Goal: Transaction & Acquisition: Purchase product/service

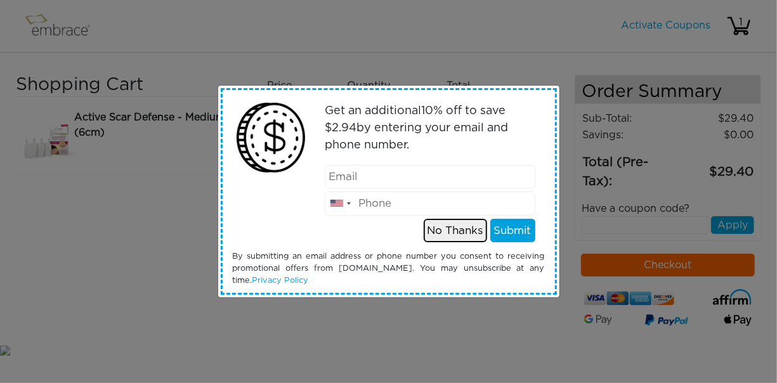
click at [432, 228] on button "No Thanks" at bounding box center [455, 231] width 63 height 24
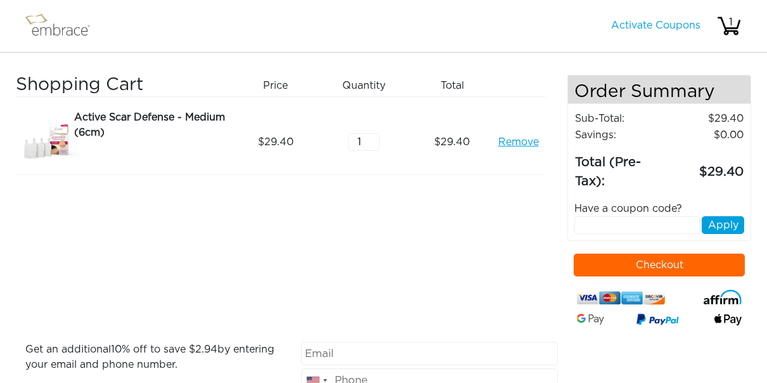
click at [661, 261] on button "Checkout" at bounding box center [659, 265] width 171 height 23
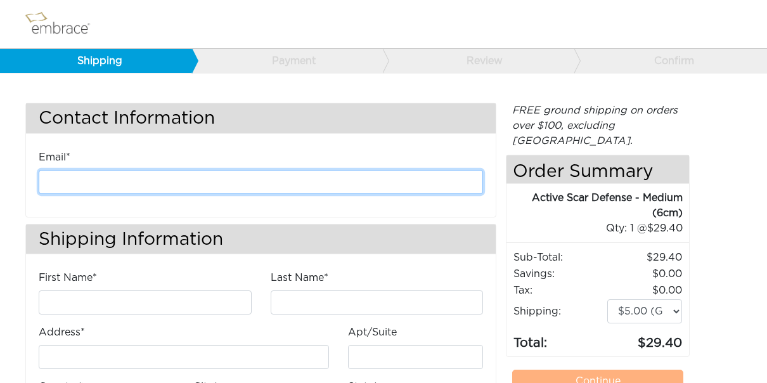
click at [167, 180] on input "email" at bounding box center [261, 182] width 445 height 24
type input "margot@decorativematerials.com"
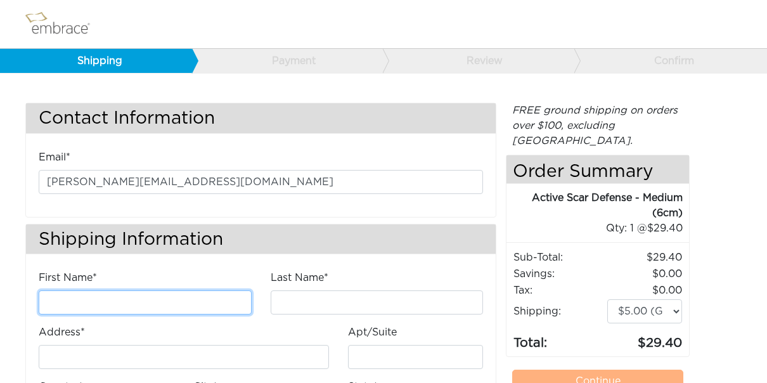
type input "margot Hampleman"
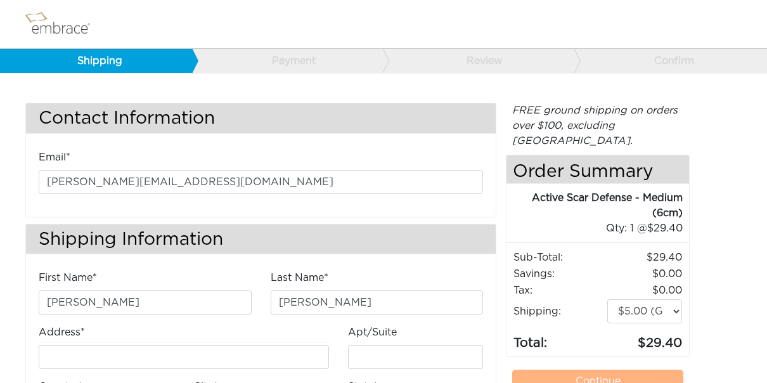
type input "3039165555"
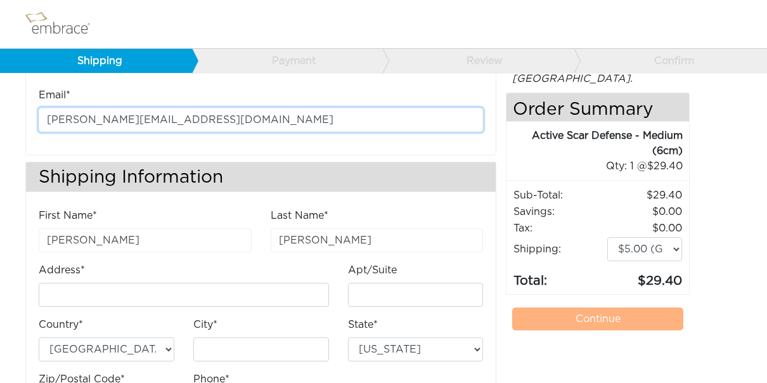
scroll to position [66, 0]
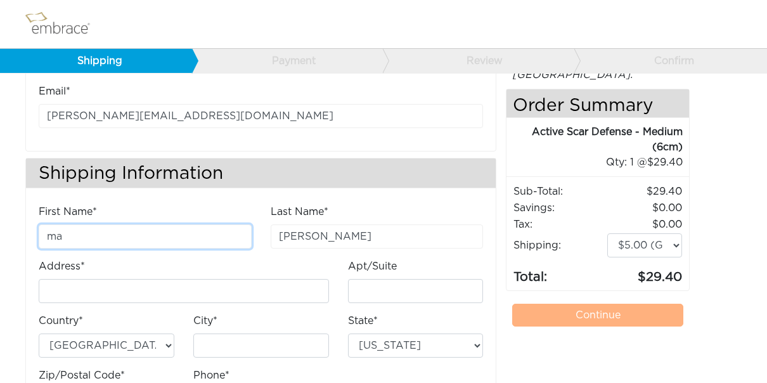
type input "m"
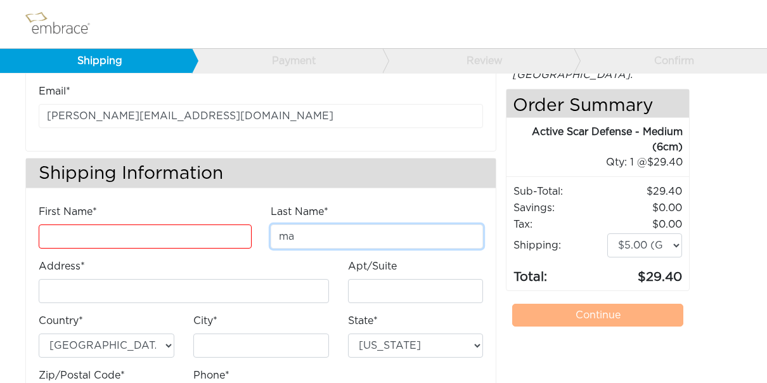
type input "m"
type input "Bria"
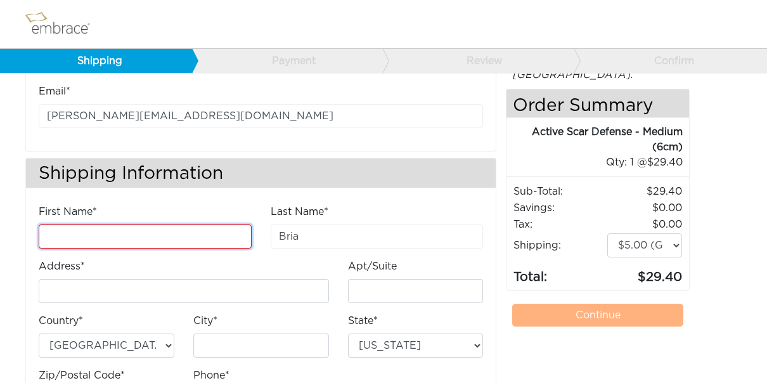
click at [82, 230] on input "First Name*" at bounding box center [145, 237] width 213 height 24
type input "Bria"
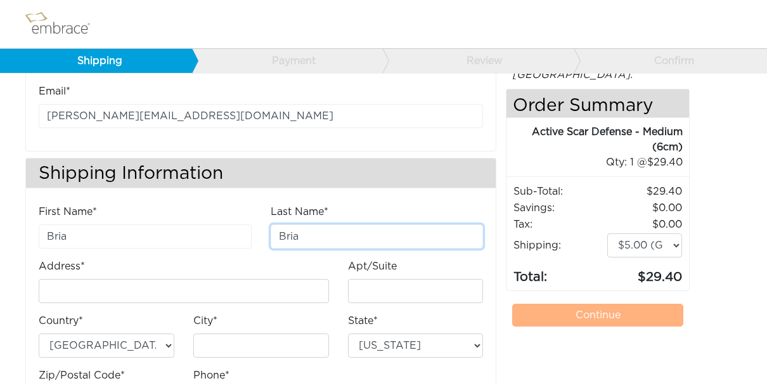
click at [303, 236] on input "Bria" at bounding box center [377, 237] width 213 height 24
type input "B"
type input "hampleman"
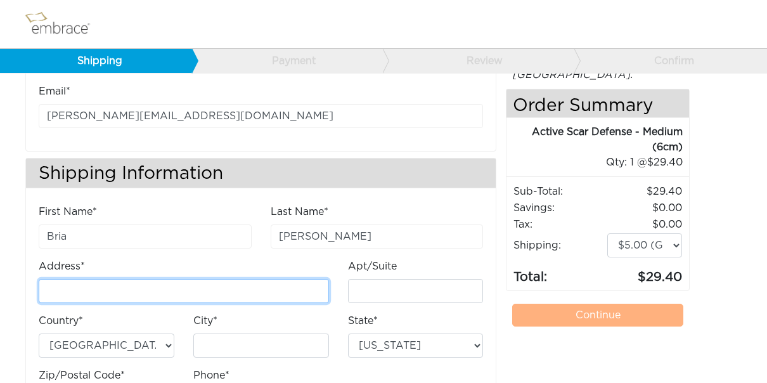
click at [156, 285] on input "Address*" at bounding box center [184, 291] width 290 height 24
type input "[STREET_ADDRESS][PERSON_NAME]"
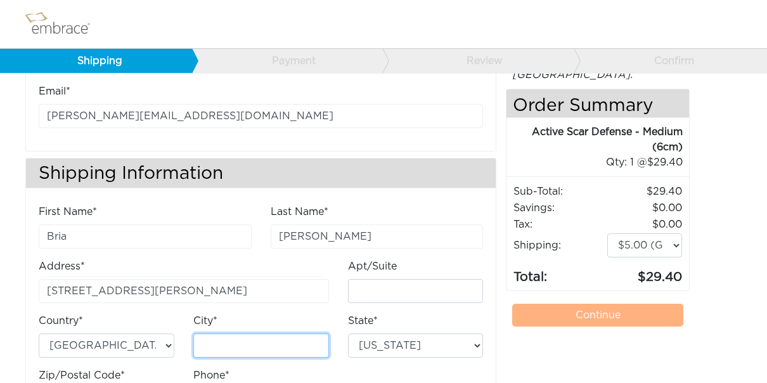
click at [231, 341] on input "City*" at bounding box center [261, 346] width 136 height 24
type input "[GEOGRAPHIC_DATA]"
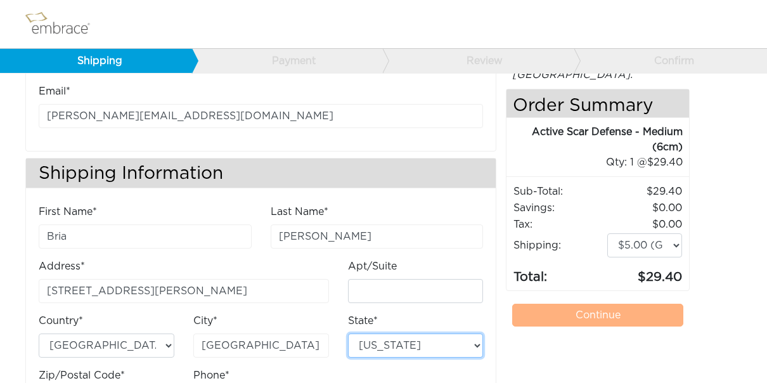
click at [479, 342] on select "Alabama Alaska Arizona Arkansas California Colorado Connecticut District of Col…" at bounding box center [416, 346] width 136 height 24
select select "CO"
click at [348, 334] on select "Alabama Alaska Arizona Arkansas California Colorado Connecticut District of Col…" at bounding box center [416, 346] width 136 height 24
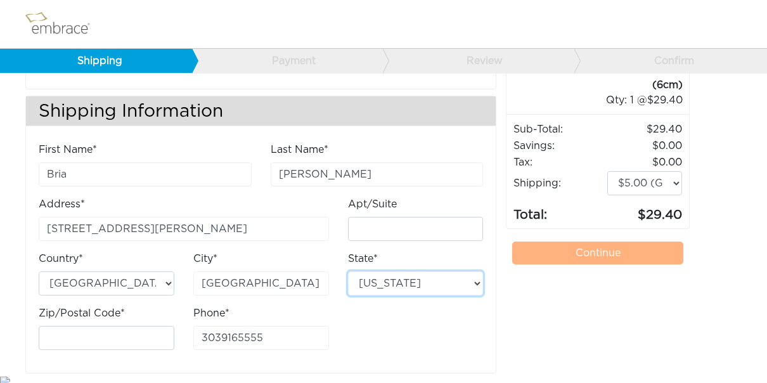
scroll to position [131, 0]
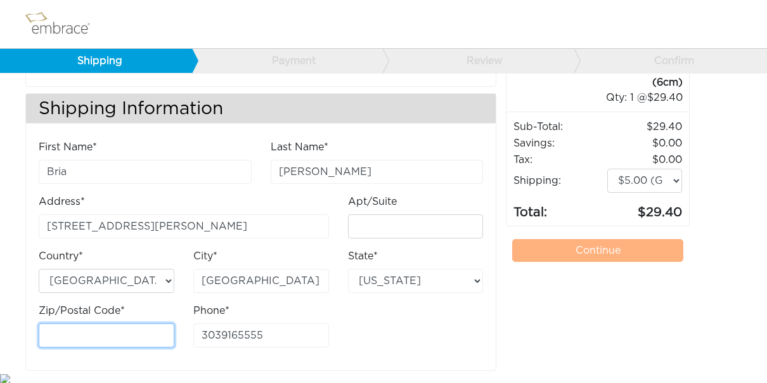
click at [81, 331] on input "Zip/Postal Code*" at bounding box center [107, 335] width 136 height 24
type input "80214"
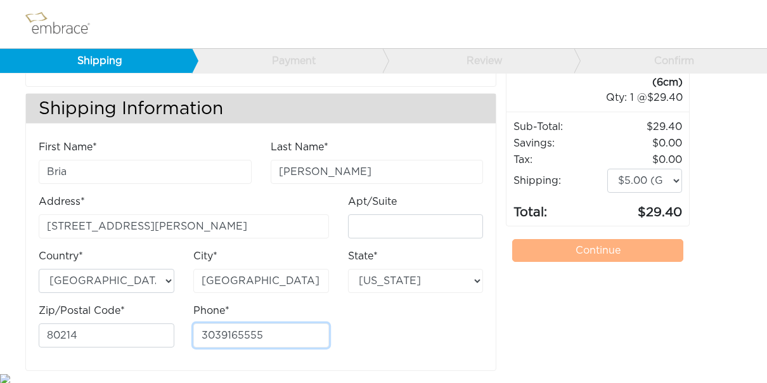
click at [263, 331] on input "3039165555" at bounding box center [261, 335] width 136 height 24
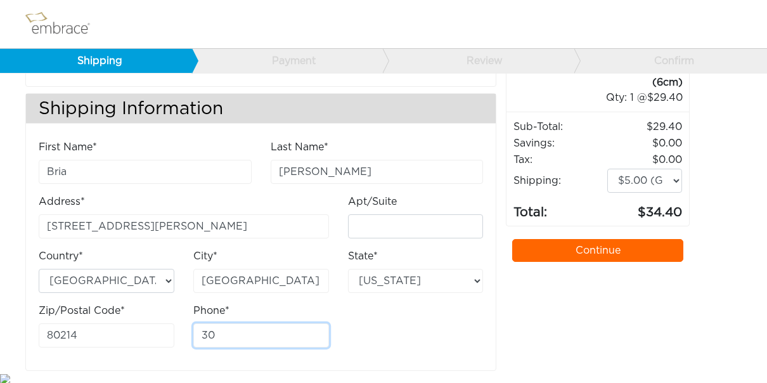
type input "3"
type input "3035231845"
click at [602, 239] on link "Continue" at bounding box center [597, 250] width 171 height 23
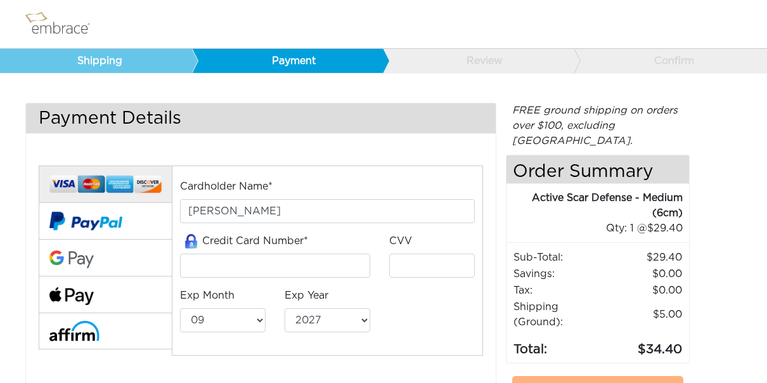
select select "9"
select select "2027"
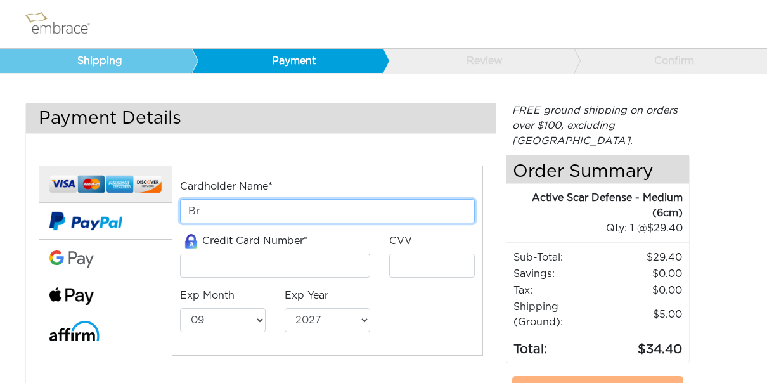
type input "B"
type input "[PERSON_NAME]"
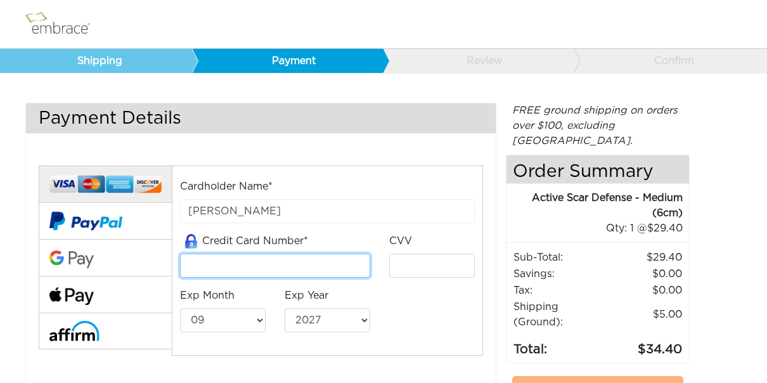
click at [271, 263] on input "tel" at bounding box center [275, 266] width 190 height 24
type input "4388576184575457"
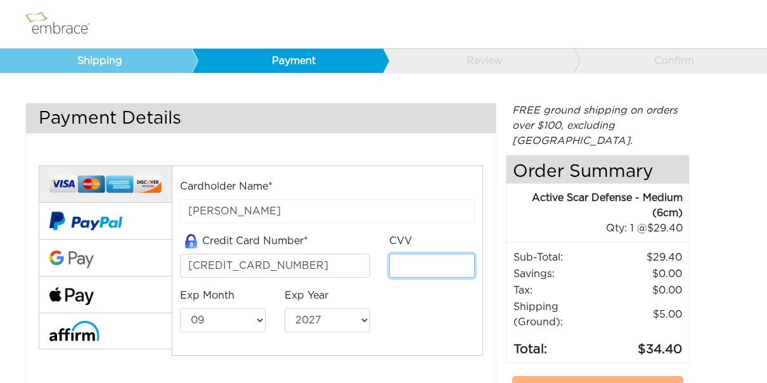
click at [408, 263] on input "tel" at bounding box center [432, 266] width 86 height 24
type input "886"
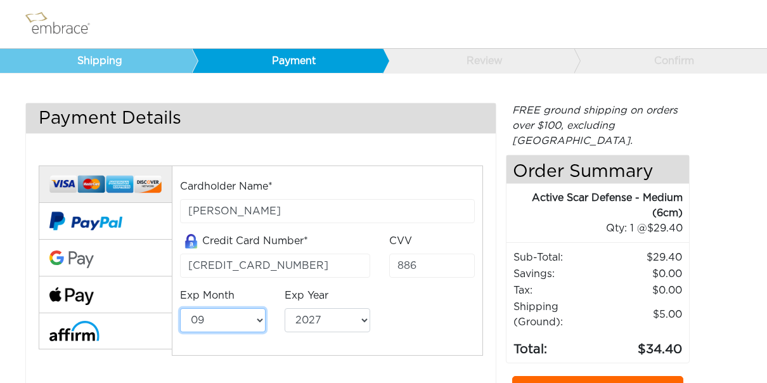
click at [261, 319] on select "01 02 03 04 05 06 07 08 09 10 11 12" at bounding box center [223, 320] width 86 height 24
select select "5"
click at [180, 308] on select "01 02 03 04 05 06 07 08 09 10 11 12" at bounding box center [223, 320] width 86 height 24
click at [363, 317] on select "2025 2026 2027 2028 2029 2030 2031 2032 2033 2034 2035 2036 2037 2038 2039" at bounding box center [328, 320] width 86 height 24
select select "2029"
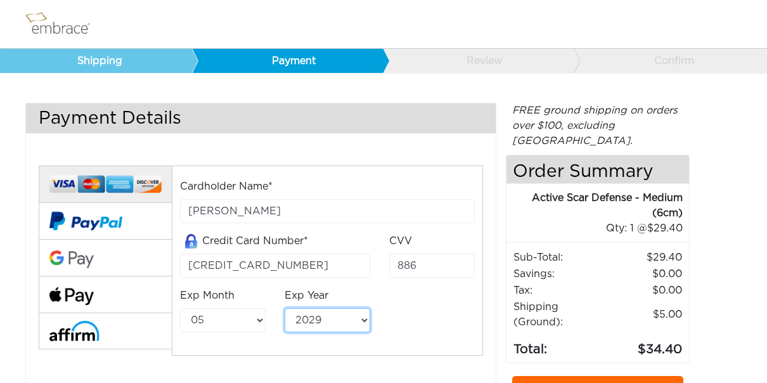
click at [285, 308] on select "2025 2026 2027 2028 2029 2030 2031 2032 2033 2034 2035 2036 2037 2038 2039" at bounding box center [328, 320] width 86 height 24
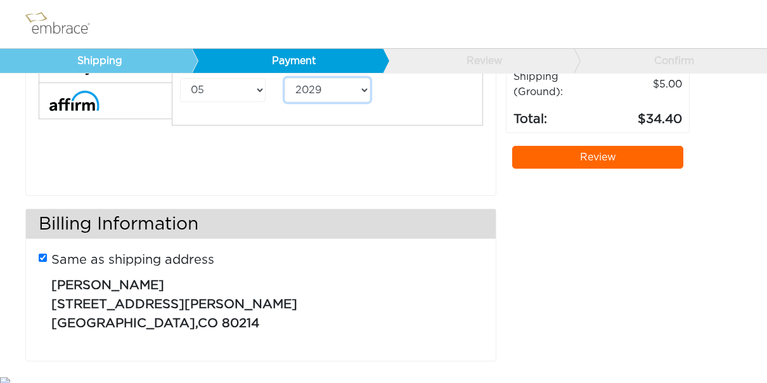
scroll to position [235, 0]
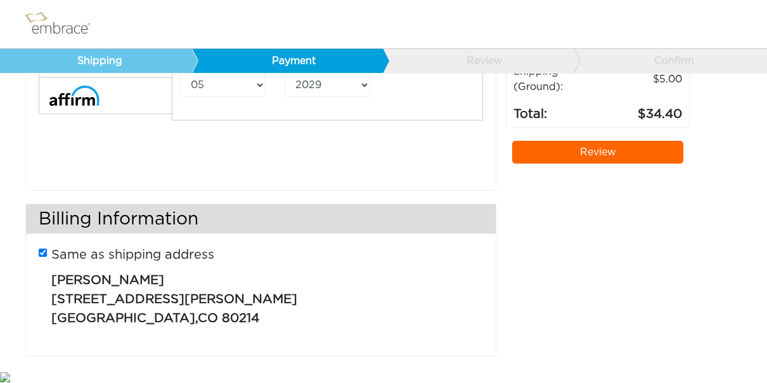
click at [42, 249] on input "Same as shipping address" at bounding box center [43, 253] width 8 height 8
checkbox input "false"
select select "AL"
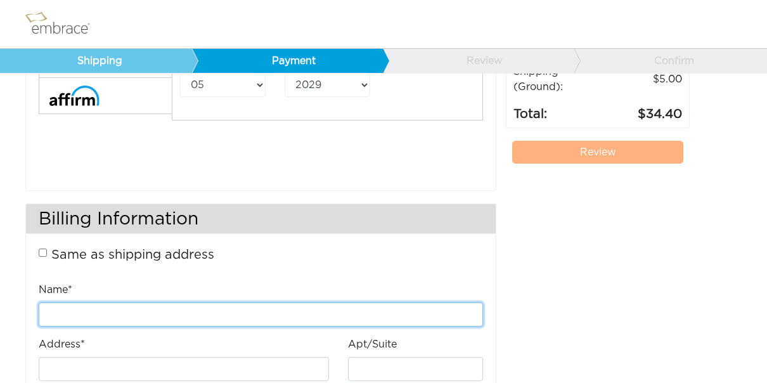
click at [138, 312] on input "Name*" at bounding box center [261, 315] width 445 height 24
type input "margot B hampleman"
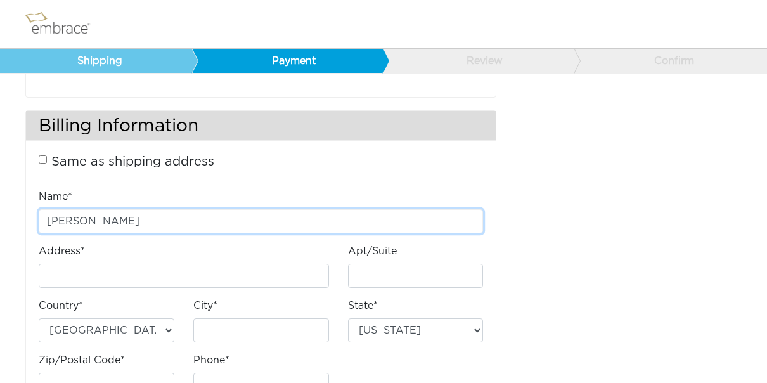
scroll to position [335, 0]
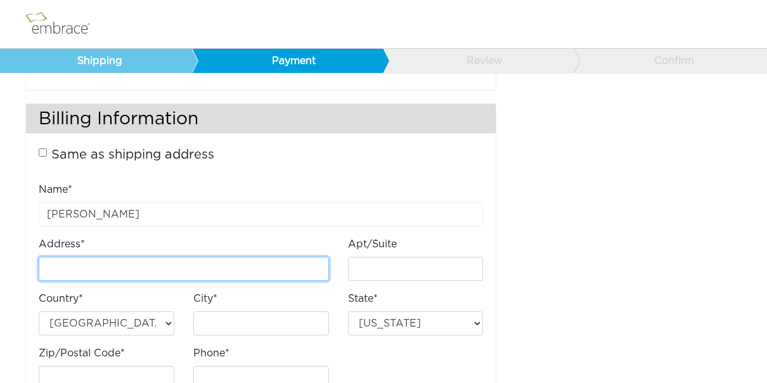
click at [73, 264] on input "Address*" at bounding box center [184, 269] width 290 height 24
type input "PO Box 2017"
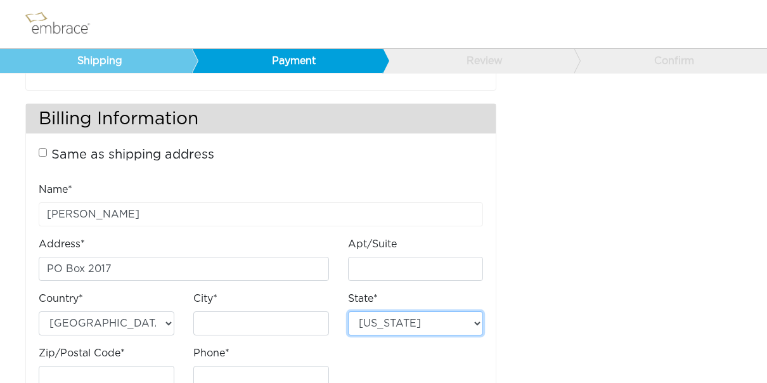
select select "CO"
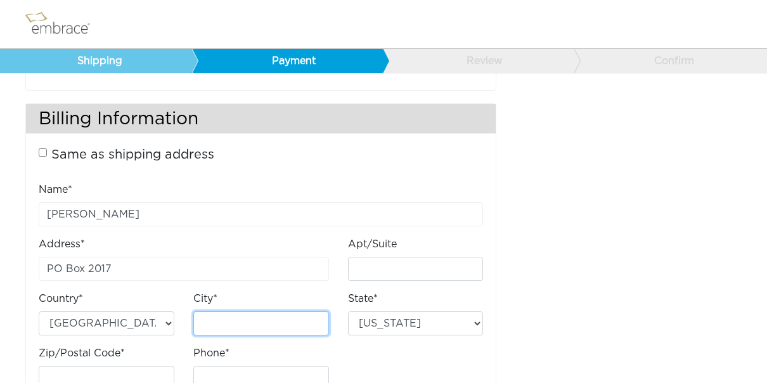
click at [237, 324] on input "City*" at bounding box center [261, 323] width 136 height 24
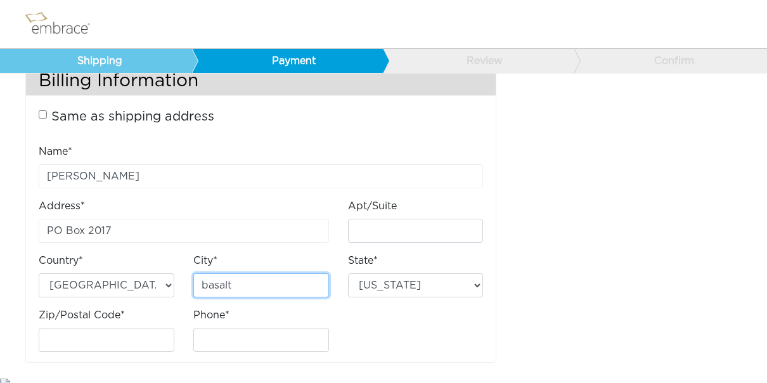
scroll to position [379, 0]
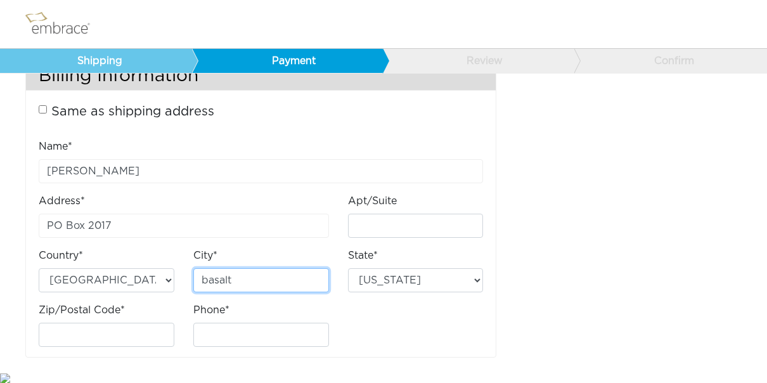
type input "basalt"
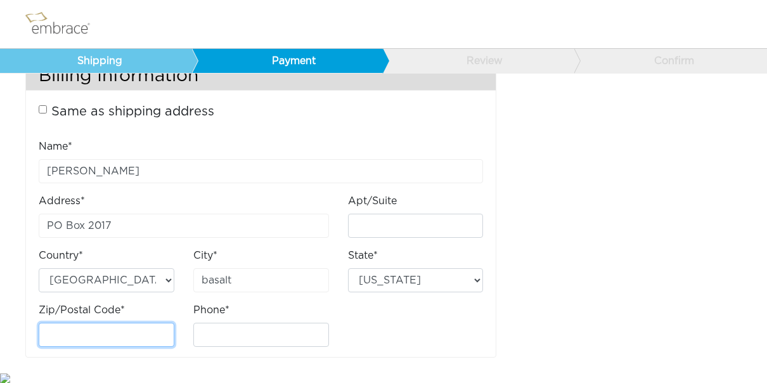
click at [67, 333] on input "Zip/Postal Code*" at bounding box center [107, 335] width 136 height 24
type input "81621"
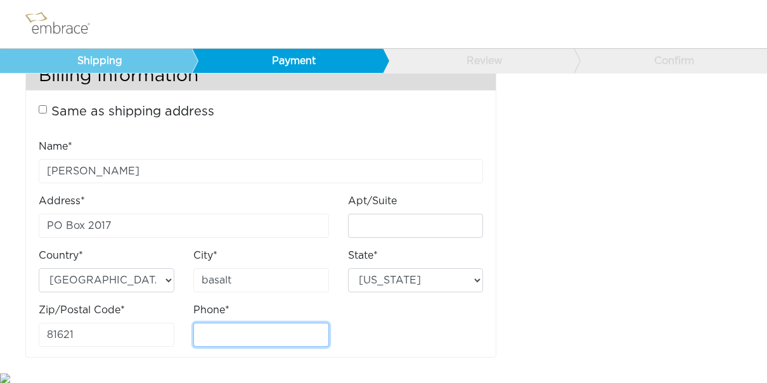
click at [211, 335] on input "Phone*" at bounding box center [261, 335] width 136 height 24
type input "3039165555"
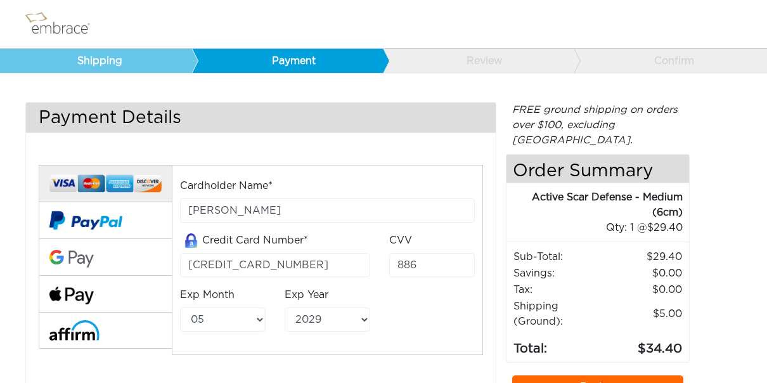
scroll to position [0, 0]
click at [585, 376] on link "Review" at bounding box center [597, 387] width 171 height 23
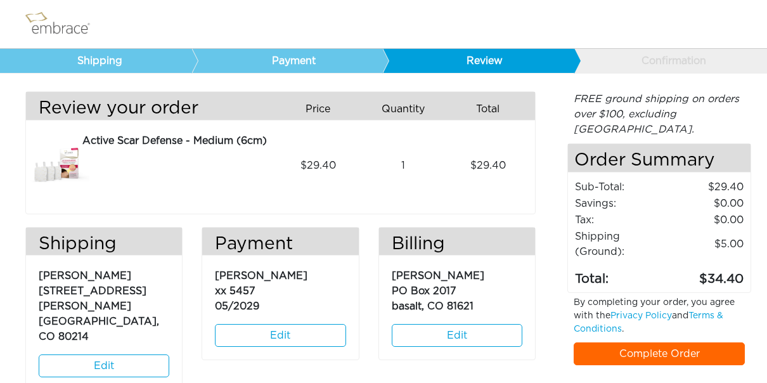
scroll to position [15, 0]
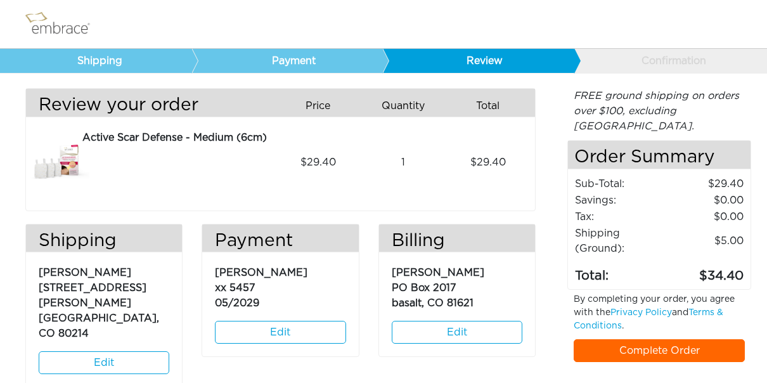
click at [657, 339] on link "Complete Order" at bounding box center [659, 350] width 171 height 23
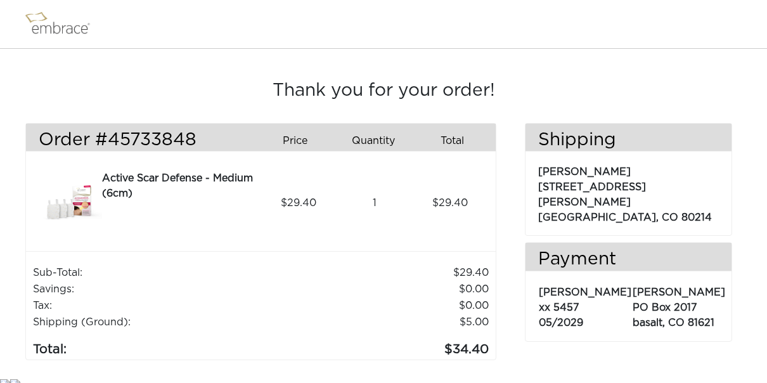
scroll to position [8, 0]
